Goal: Information Seeking & Learning: Find specific page/section

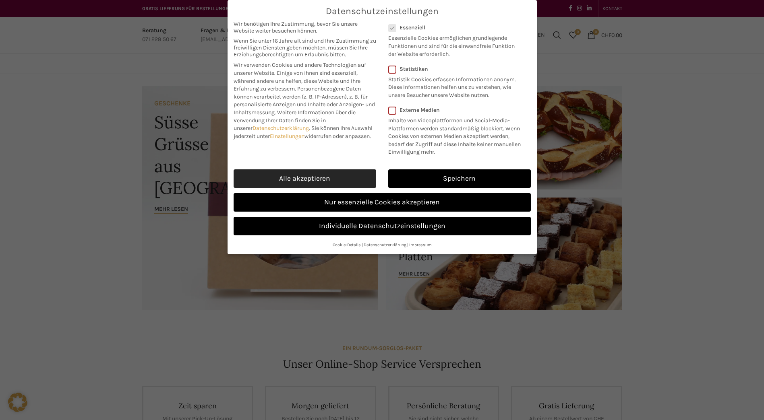
click at [339, 176] on link "Alle akzeptieren" at bounding box center [305, 179] width 143 height 19
checkbox input "true"
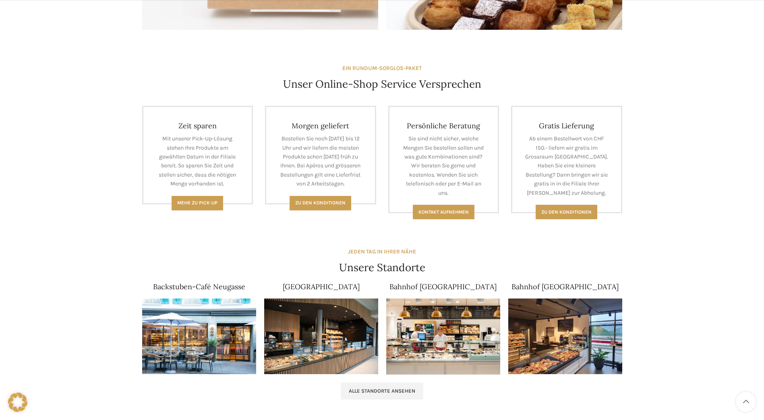
scroll to position [399, 0]
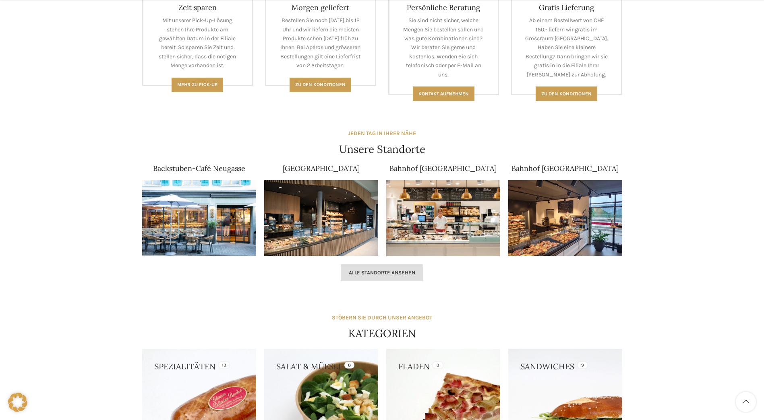
click at [388, 273] on span "Alle Standorte ansehen" at bounding box center [382, 273] width 66 height 6
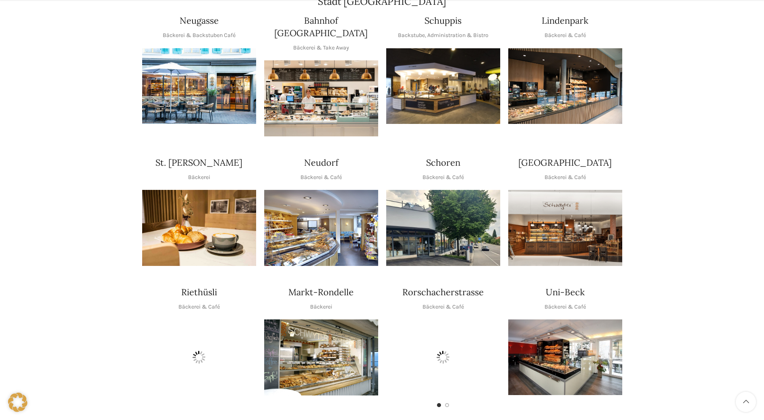
scroll to position [201, 0]
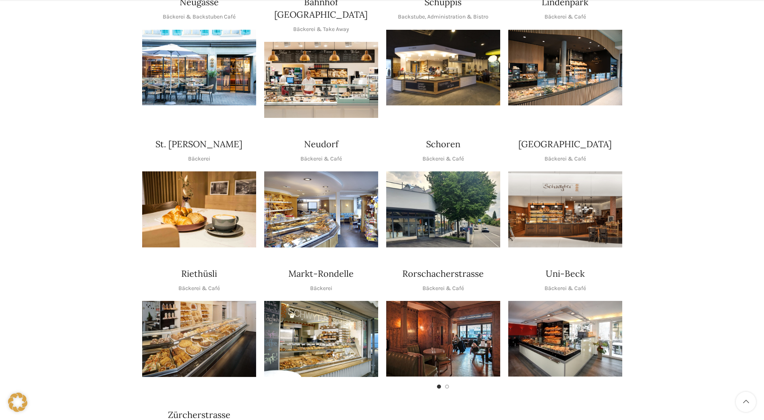
click at [306, 187] on img "1 / 1" at bounding box center [321, 210] width 114 height 76
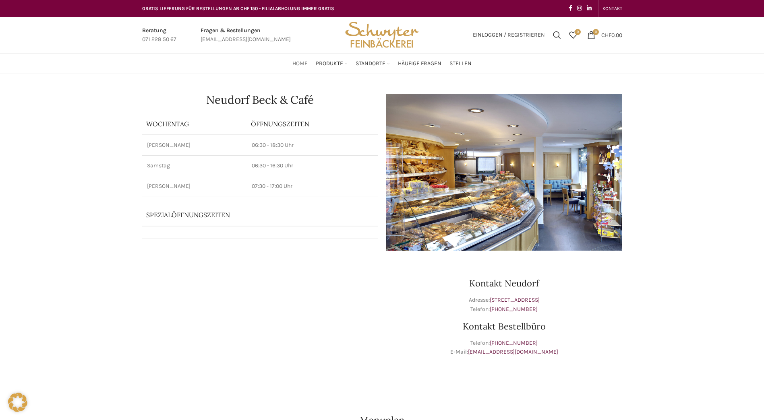
click at [299, 63] on span "Home" at bounding box center [299, 64] width 15 height 8
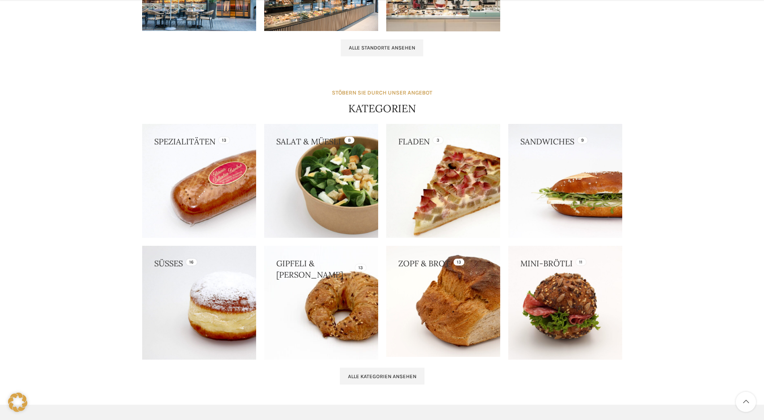
scroll to position [761, 0]
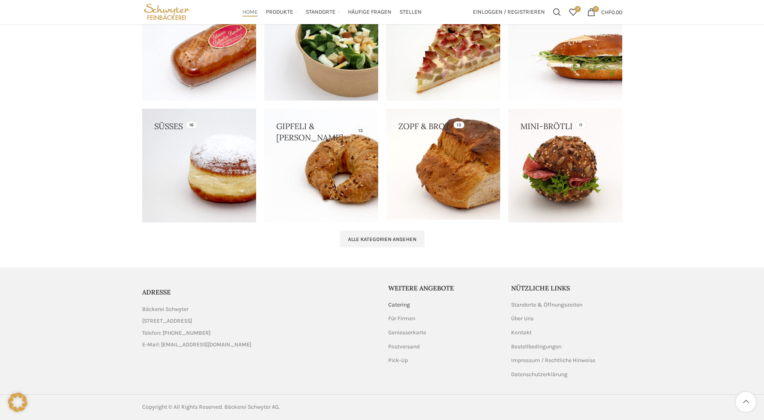
click at [401, 306] on link "Catering" at bounding box center [399, 305] width 23 height 8
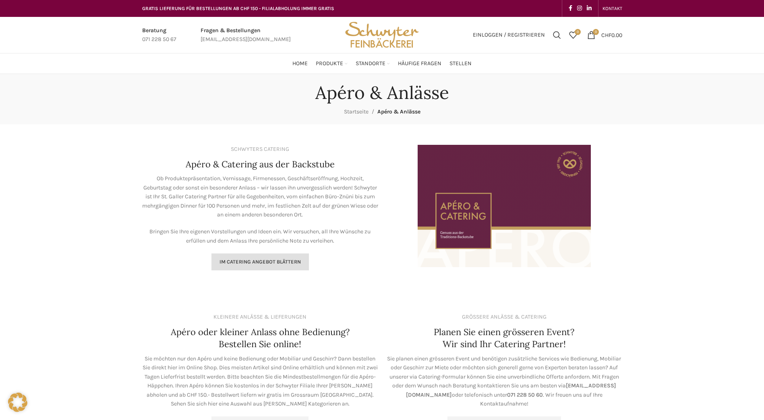
click at [265, 262] on span "Im Catering Angebot blättern" at bounding box center [259, 262] width 81 height 6
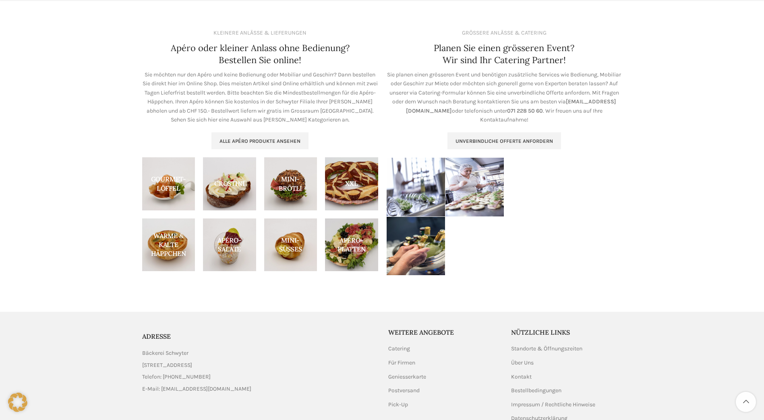
scroll to position [328, 0]
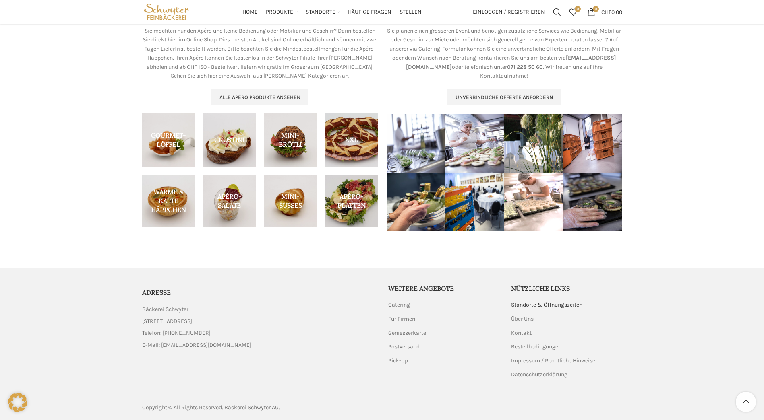
click at [522, 306] on link "Standorte & Öffnungszeiten" at bounding box center [547, 305] width 72 height 8
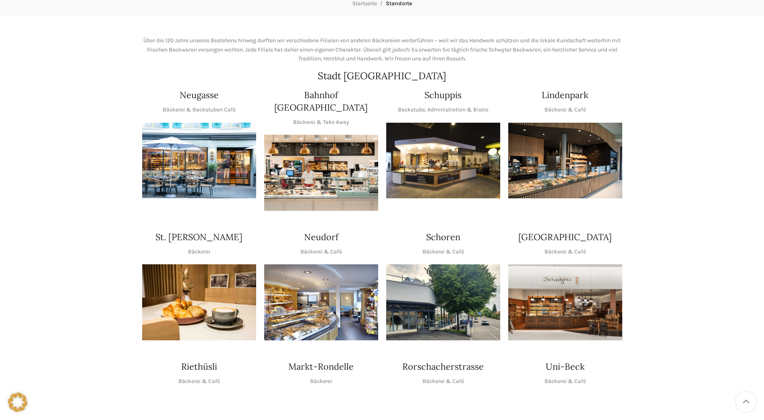
scroll to position [121, 0]
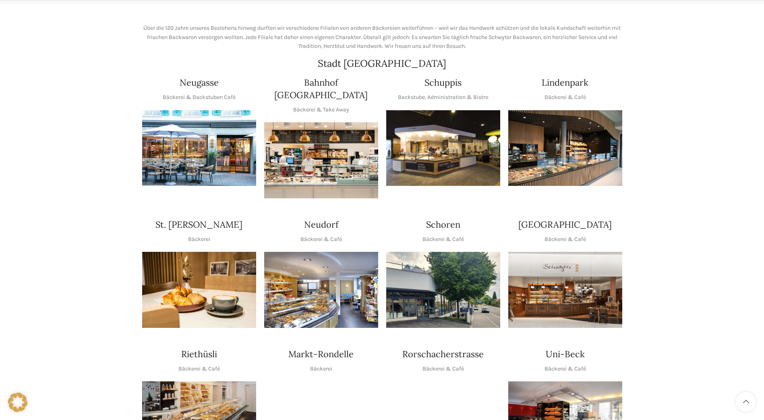
click at [312, 264] on img "1 / 1" at bounding box center [321, 290] width 114 height 76
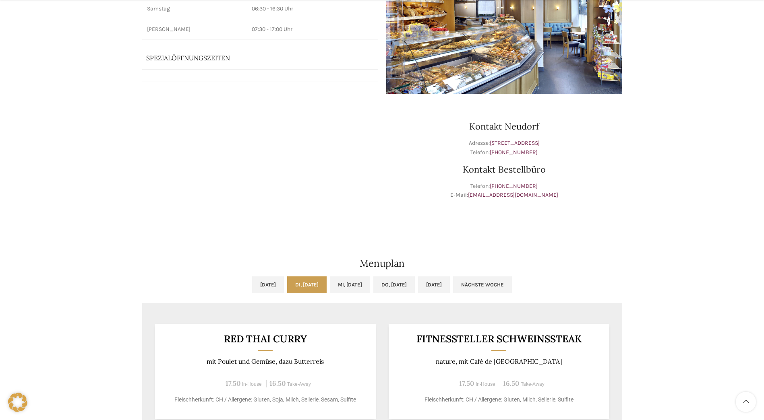
scroll to position [201, 0]
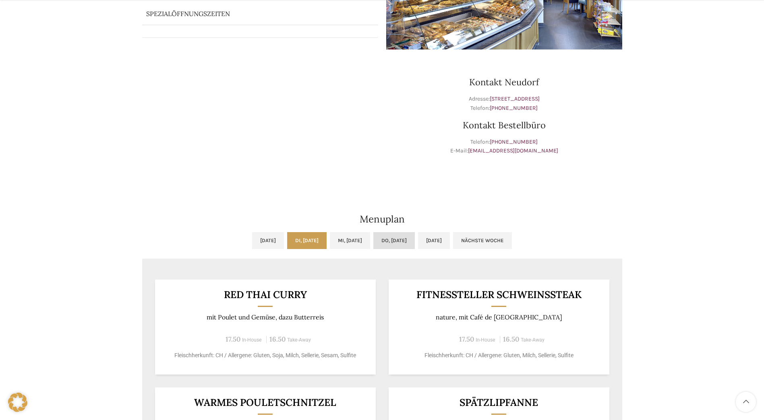
click at [403, 239] on link "Do, [DATE]" at bounding box center [393, 240] width 41 height 17
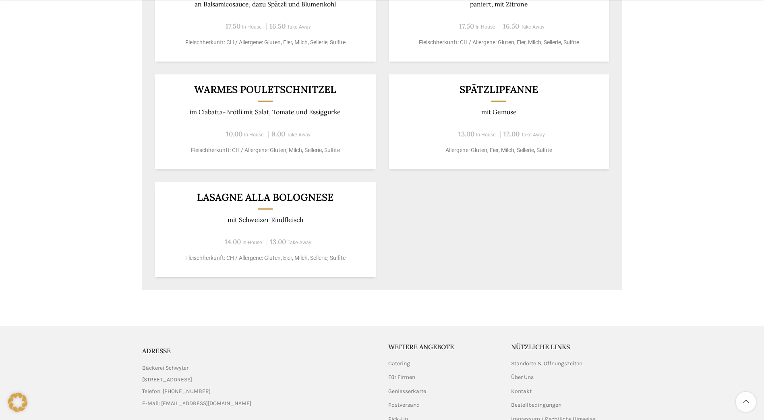
scroll to position [573, 0]
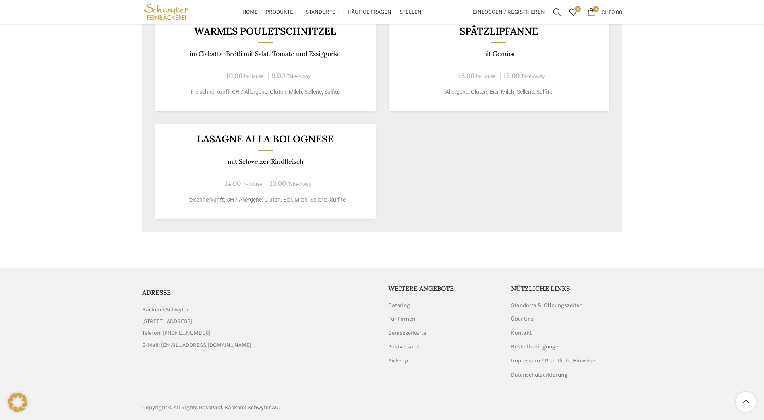
click at [180, 334] on link "List item link" at bounding box center [259, 333] width 234 height 9
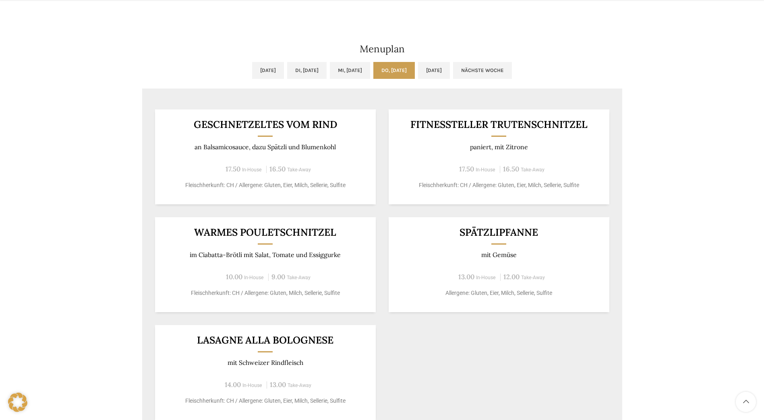
scroll to position [412, 0]
